Goal: Navigation & Orientation: Find specific page/section

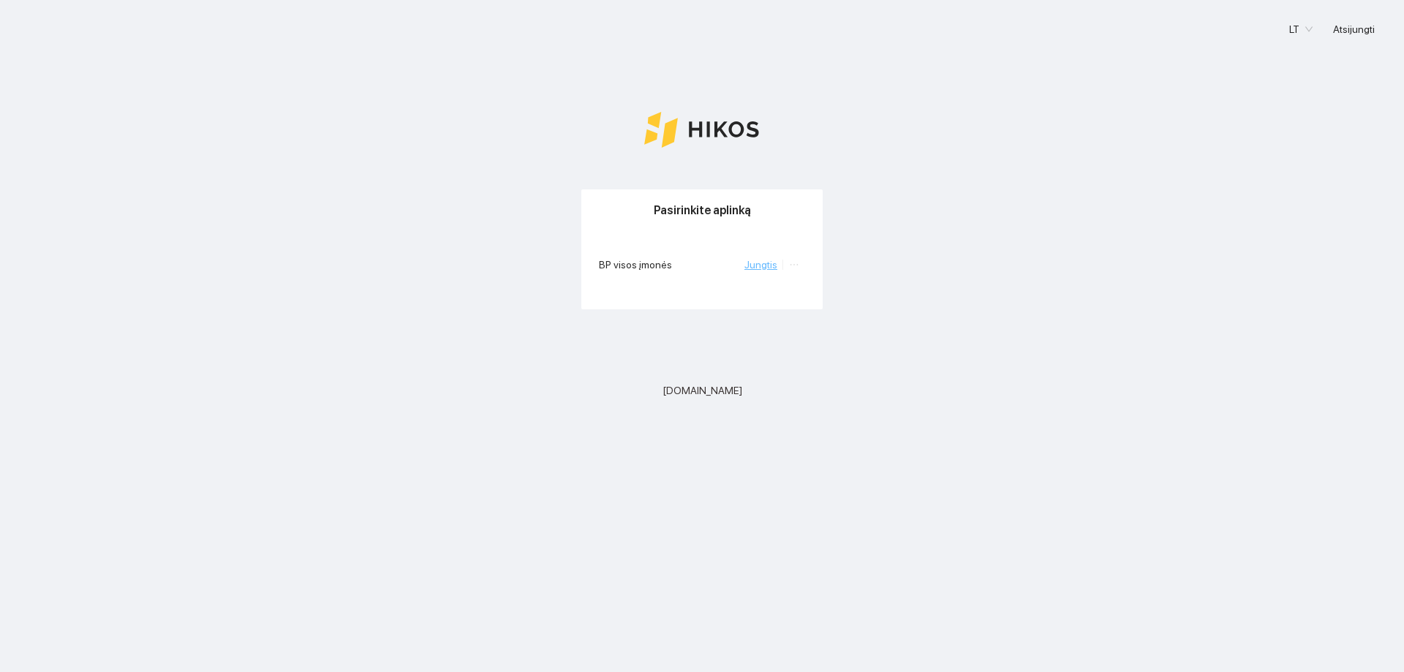
click at [753, 264] on link "Jungtis" at bounding box center [761, 265] width 33 height 12
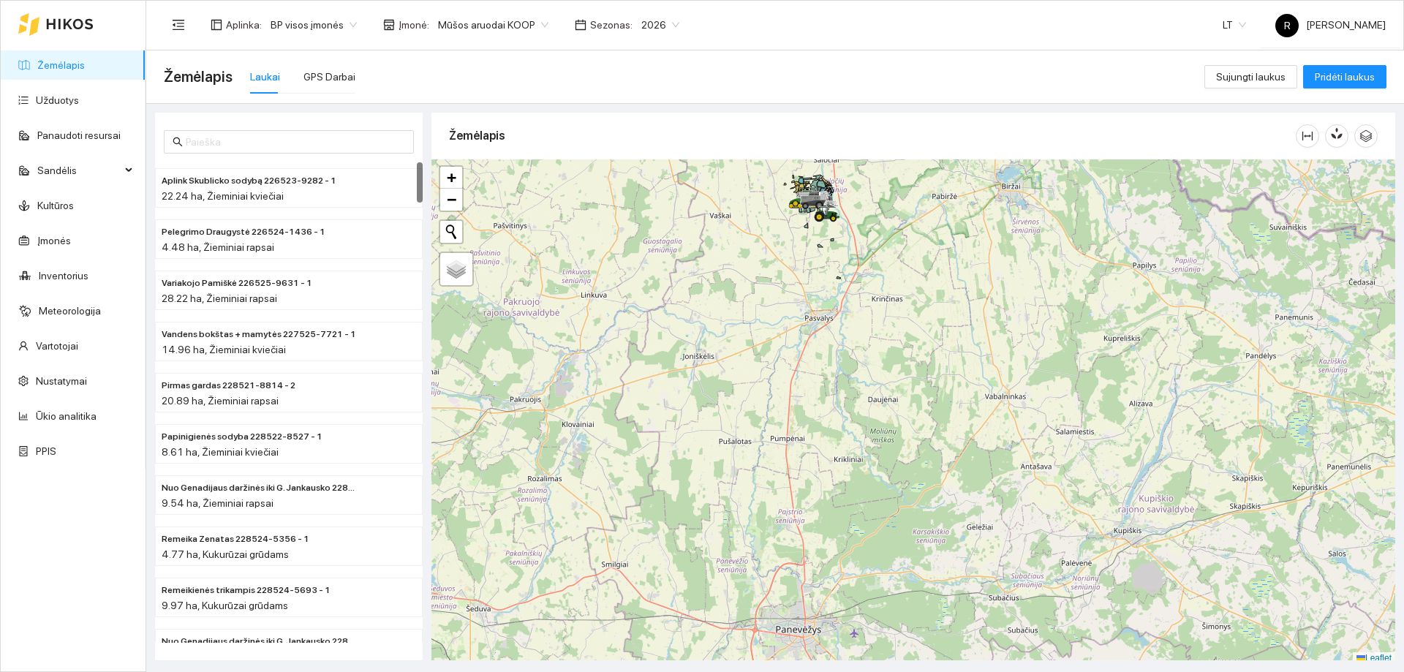
scroll to position [4, 0]
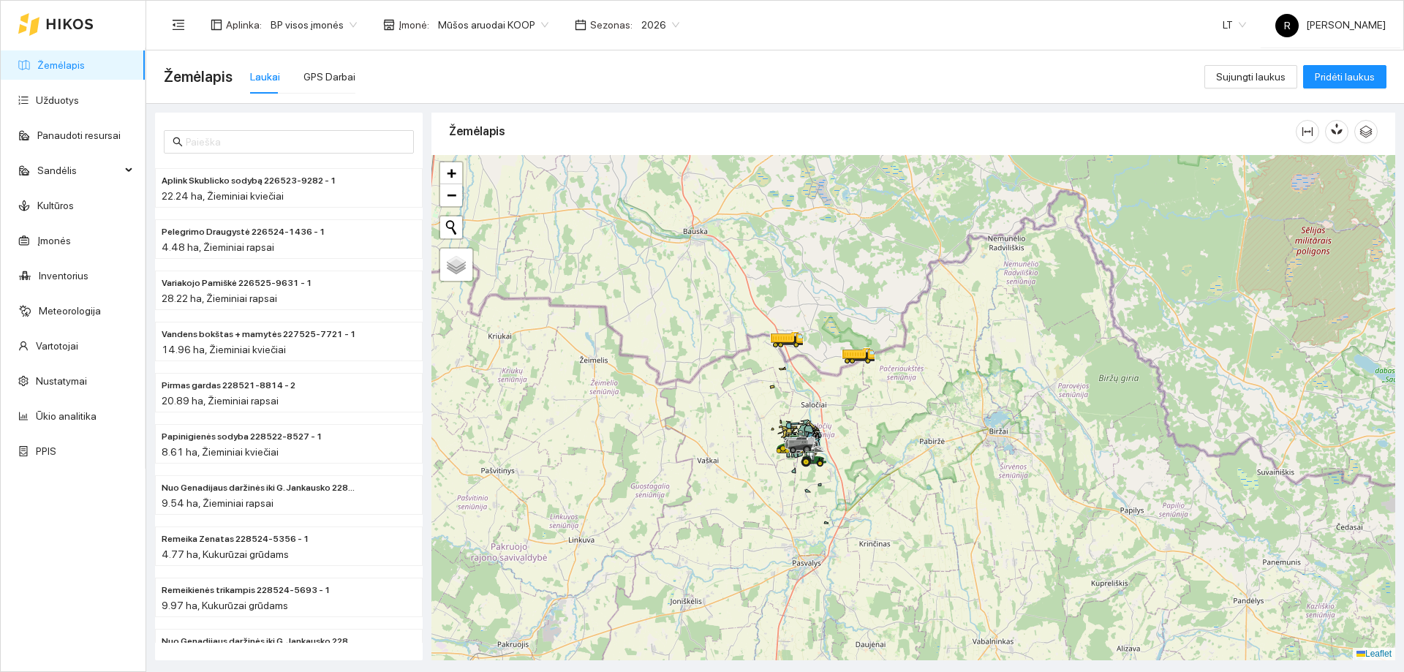
drag, startPoint x: 892, startPoint y: 240, endPoint x: 879, endPoint y: 489, distance: 249.7
click at [879, 489] on div at bounding box center [914, 407] width 964 height 505
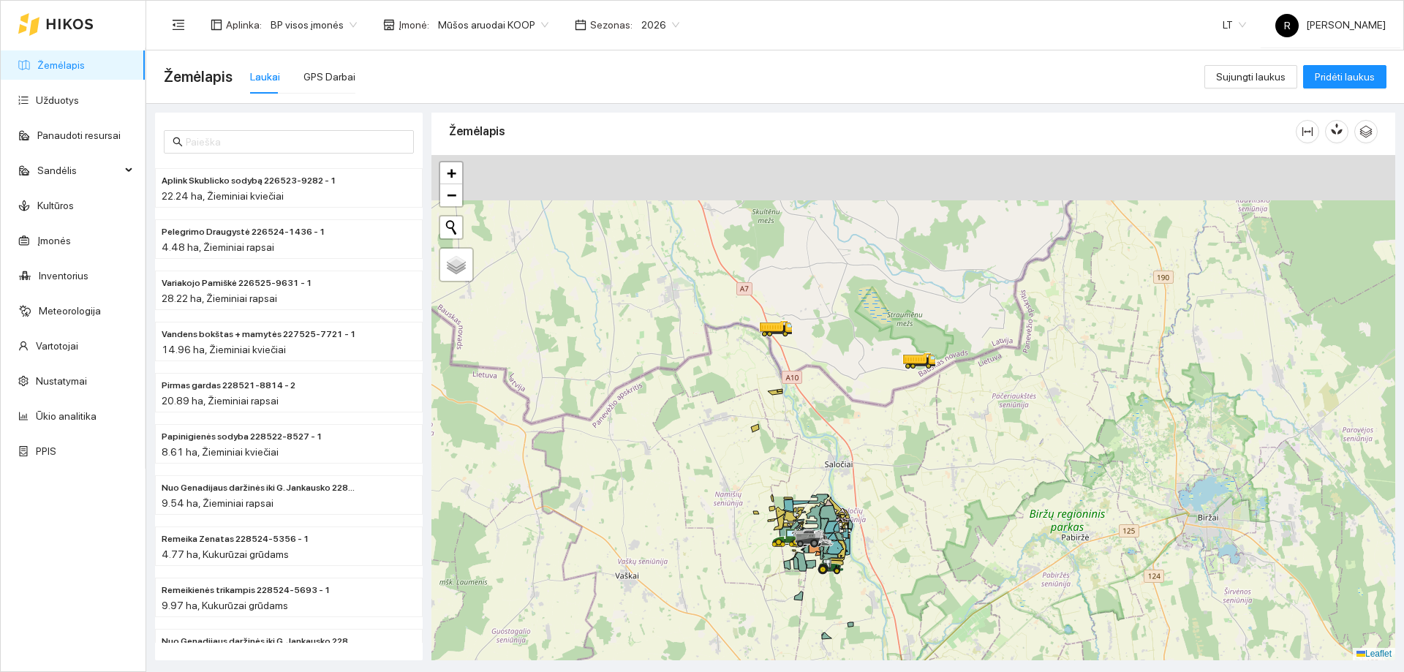
drag, startPoint x: 973, startPoint y: 347, endPoint x: 1001, endPoint y: 429, distance: 86.5
click at [1001, 429] on div at bounding box center [914, 407] width 964 height 505
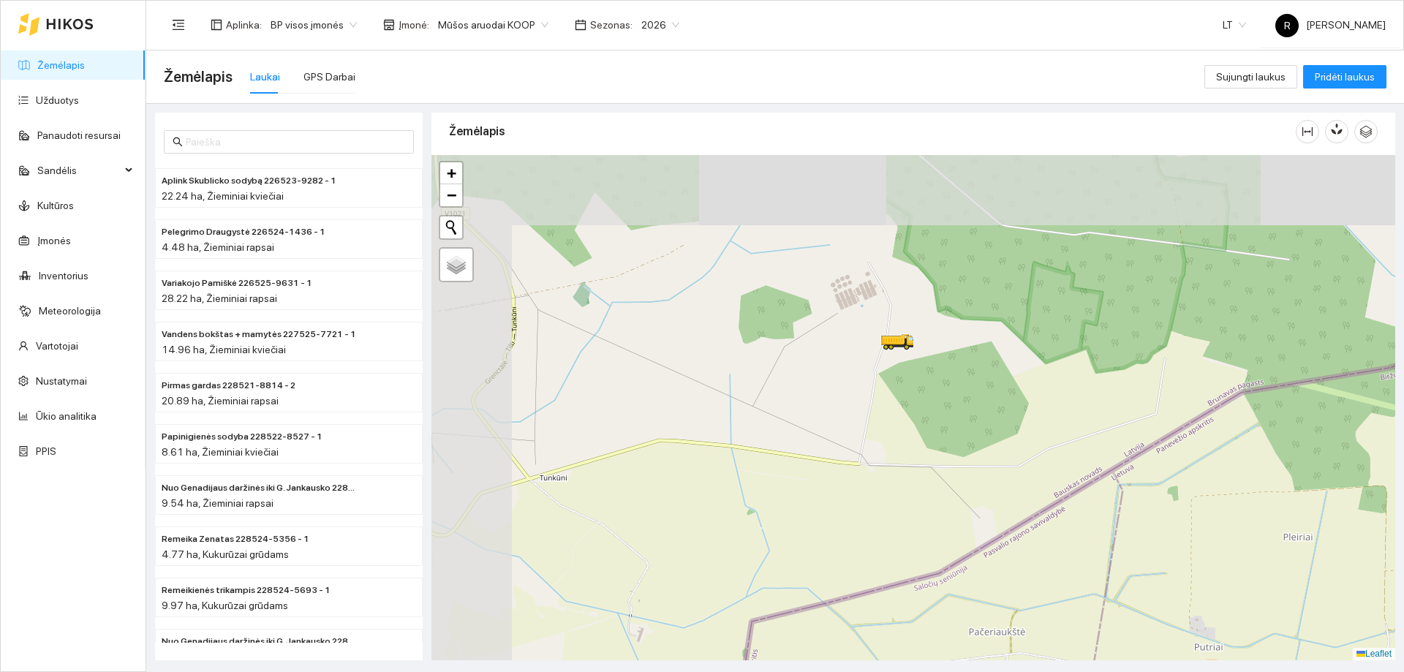
drag, startPoint x: 855, startPoint y: 345, endPoint x: 928, endPoint y: 410, distance: 97.9
click at [1001, 404] on div at bounding box center [914, 407] width 964 height 505
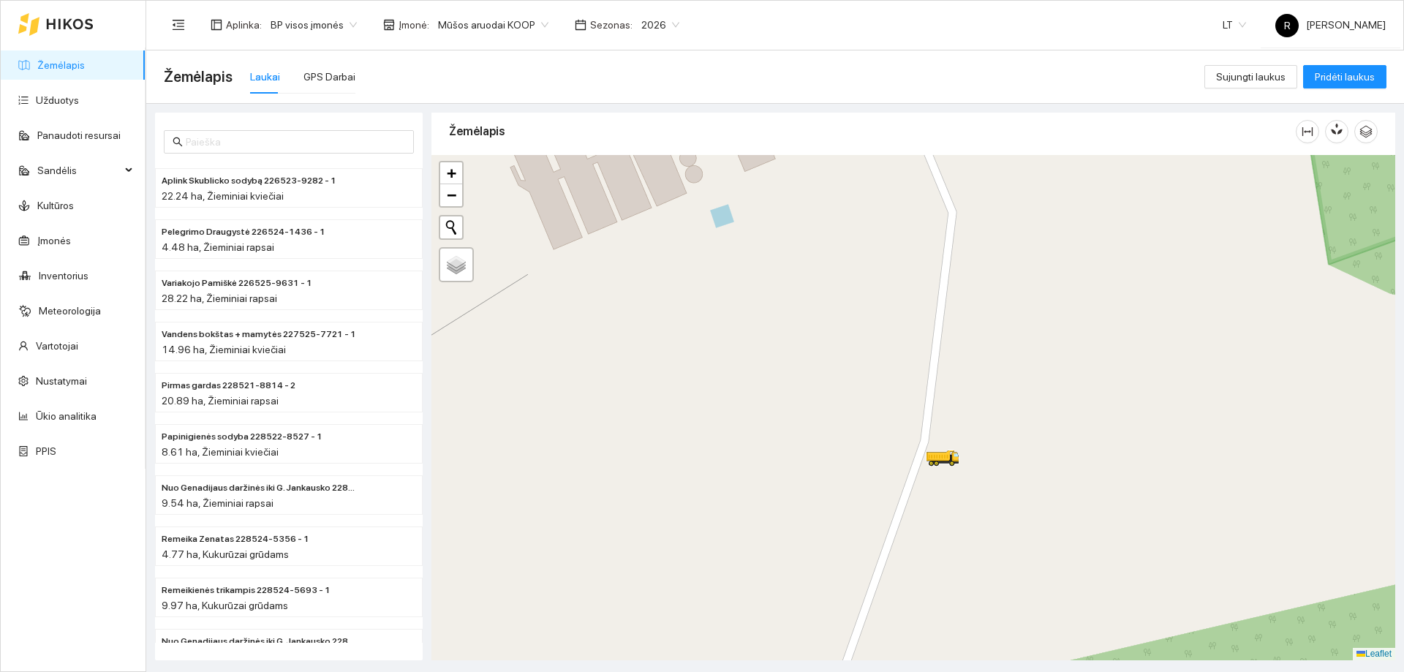
drag, startPoint x: 944, startPoint y: 194, endPoint x: 1034, endPoint y: 440, distance: 262.4
click at [1034, 440] on div at bounding box center [914, 407] width 964 height 505
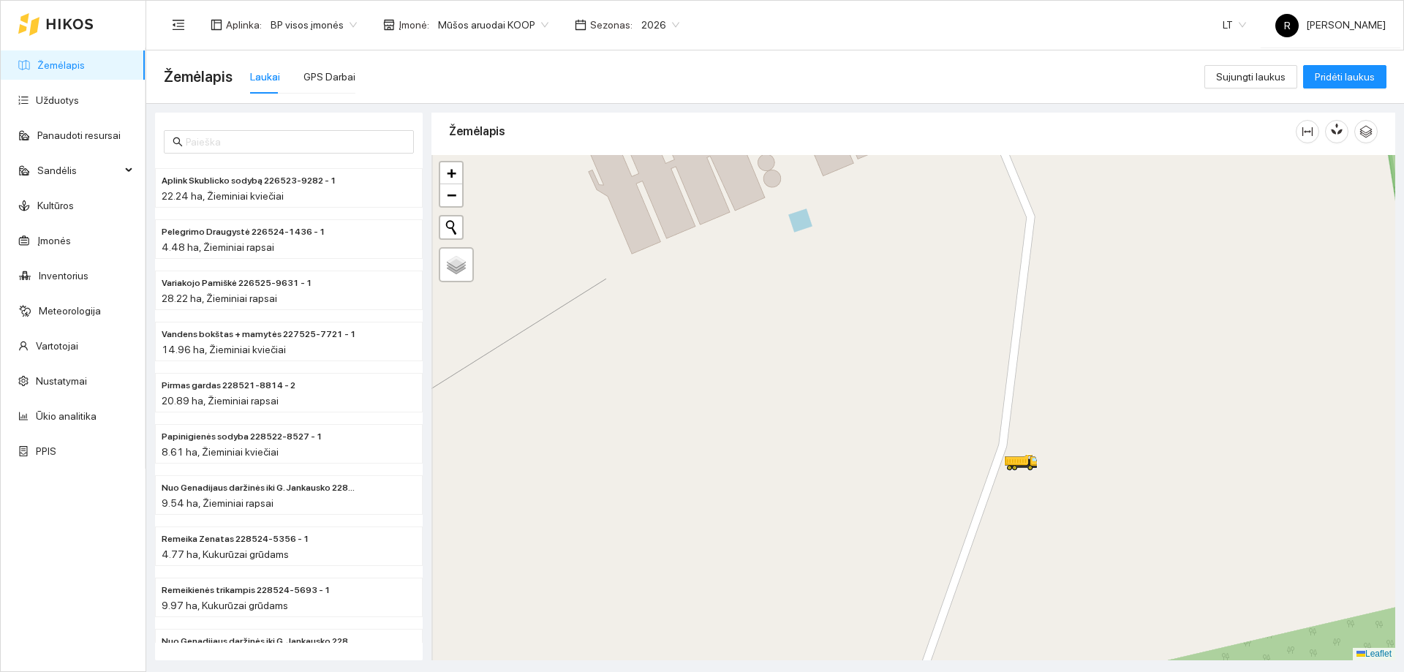
drag, startPoint x: 1009, startPoint y: 269, endPoint x: 1087, endPoint y: 273, distance: 78.4
click at [1087, 273] on div at bounding box center [914, 407] width 964 height 505
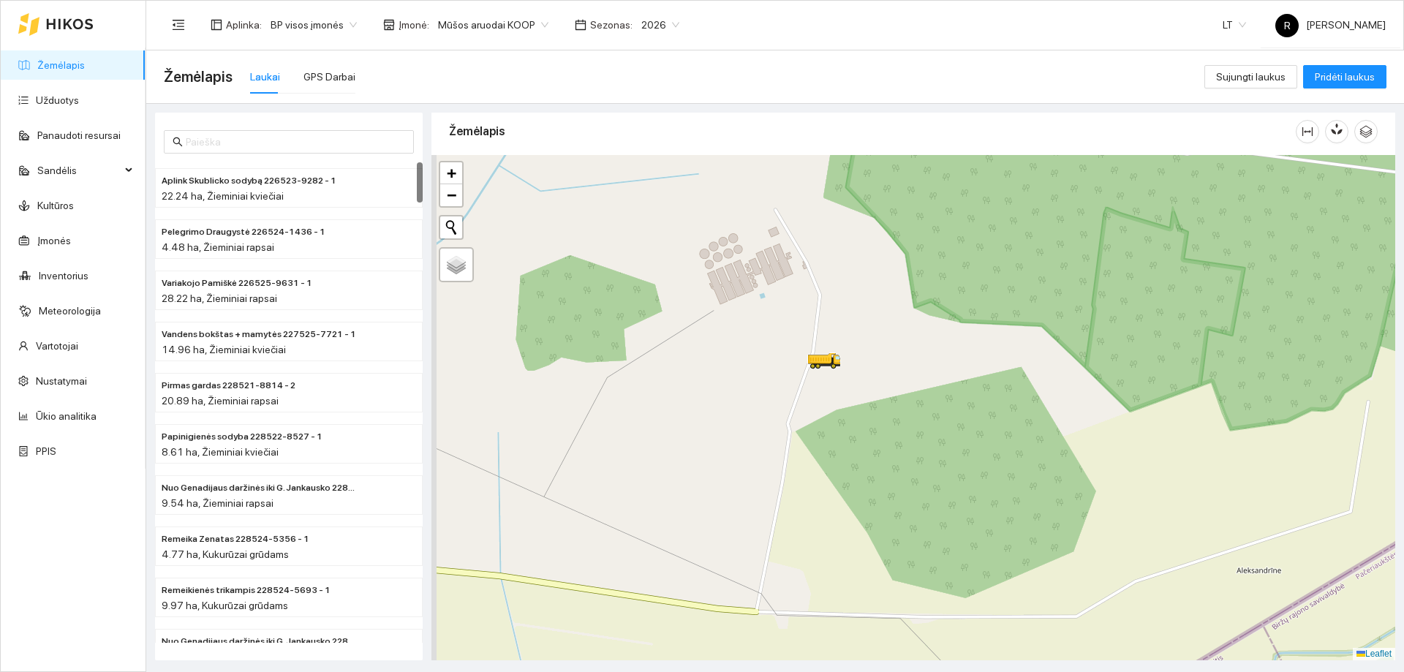
drag, startPoint x: 662, startPoint y: 330, endPoint x: 803, endPoint y: 342, distance: 141.7
click at [803, 342] on div at bounding box center [914, 407] width 964 height 505
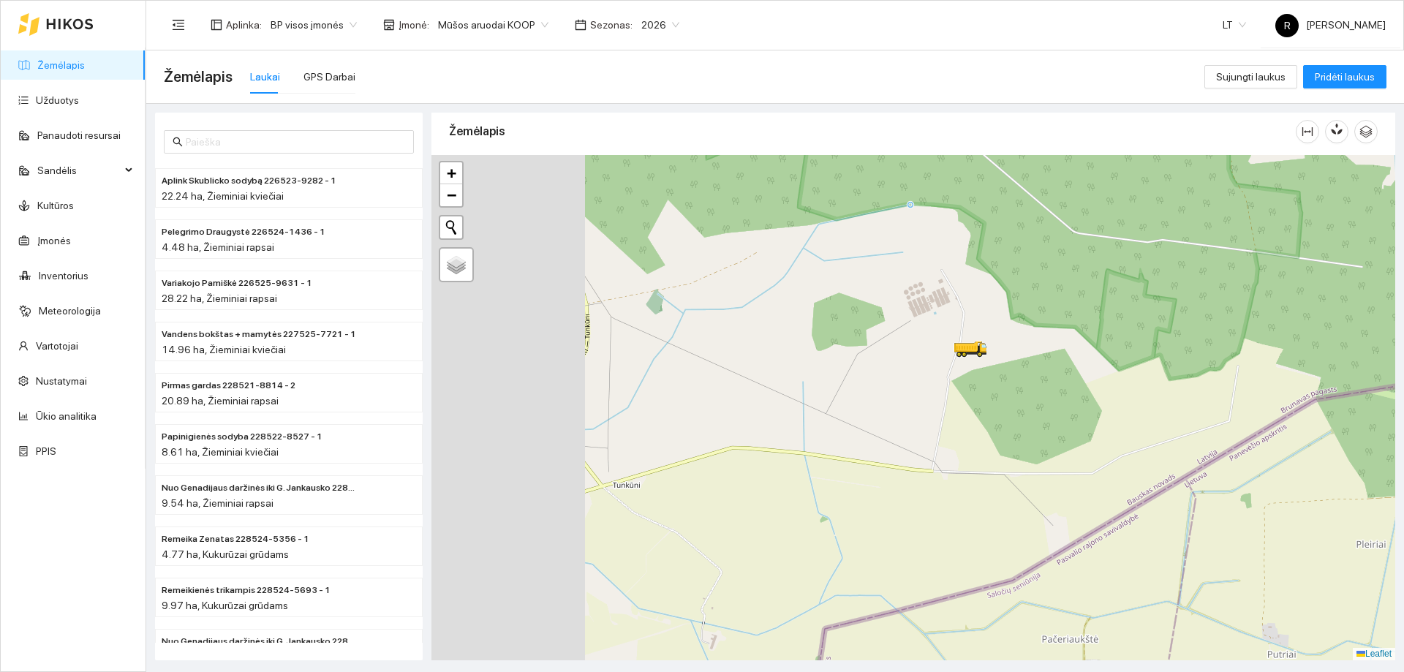
drag, startPoint x: 571, startPoint y: 363, endPoint x: 768, endPoint y: 354, distance: 197.0
click at [768, 354] on div at bounding box center [914, 407] width 964 height 505
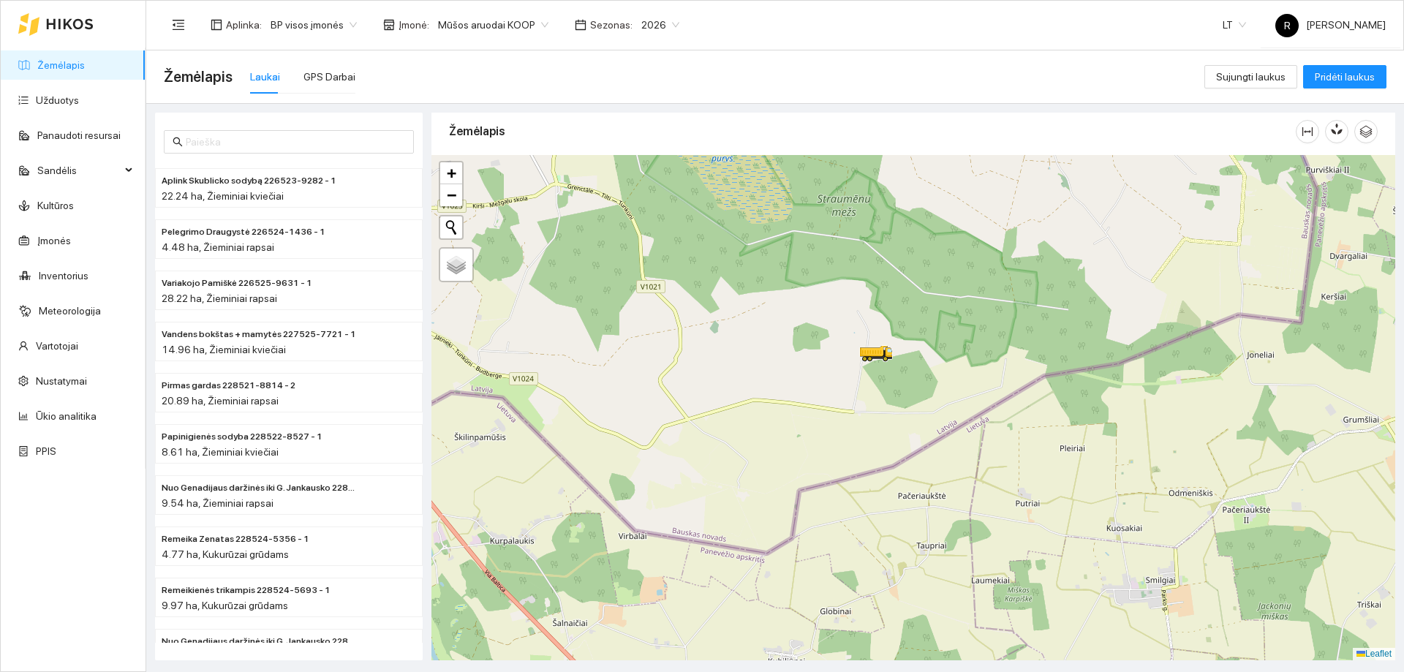
drag, startPoint x: 634, startPoint y: 375, endPoint x: 641, endPoint y: 370, distance: 8.9
click at [641, 371] on div at bounding box center [914, 407] width 964 height 505
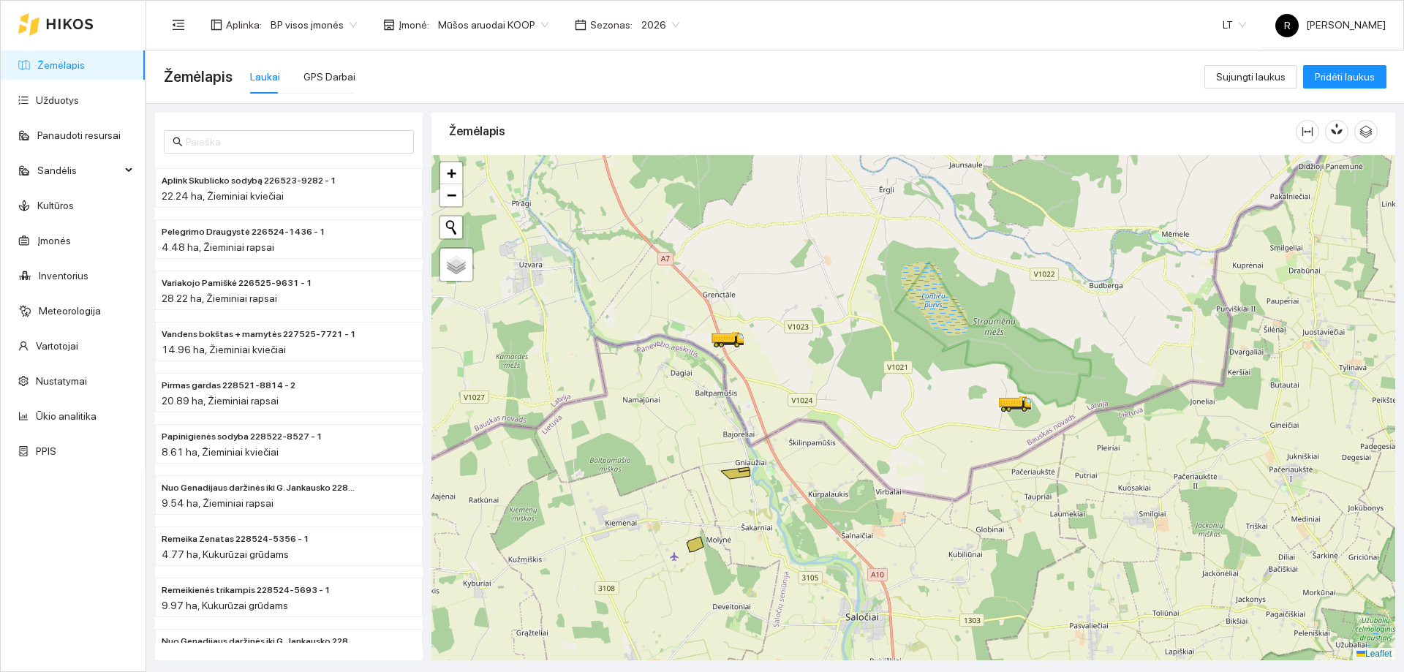
drag, startPoint x: 541, startPoint y: 252, endPoint x: 772, endPoint y: 298, distance: 236.4
click at [772, 298] on div at bounding box center [914, 407] width 964 height 505
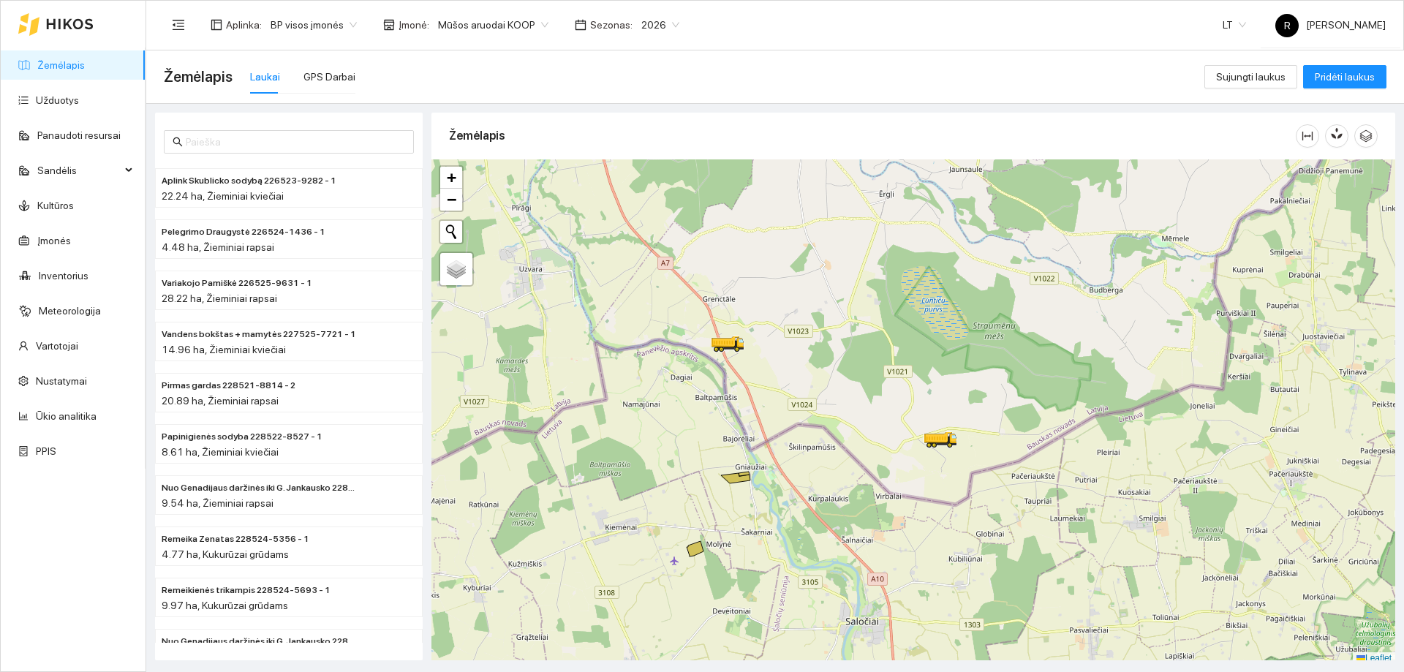
scroll to position [4, 0]
